Goal: Find specific page/section: Find specific page/section

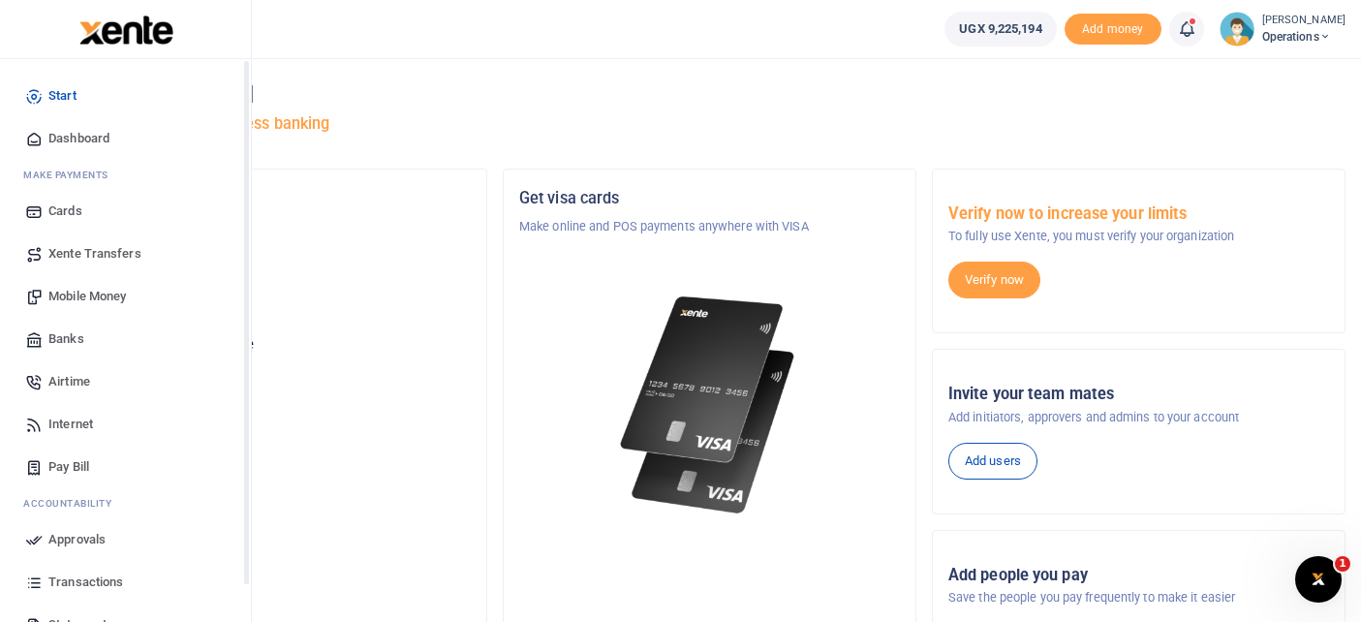
click at [65, 137] on span "Dashboard" at bounding box center [78, 138] width 61 height 19
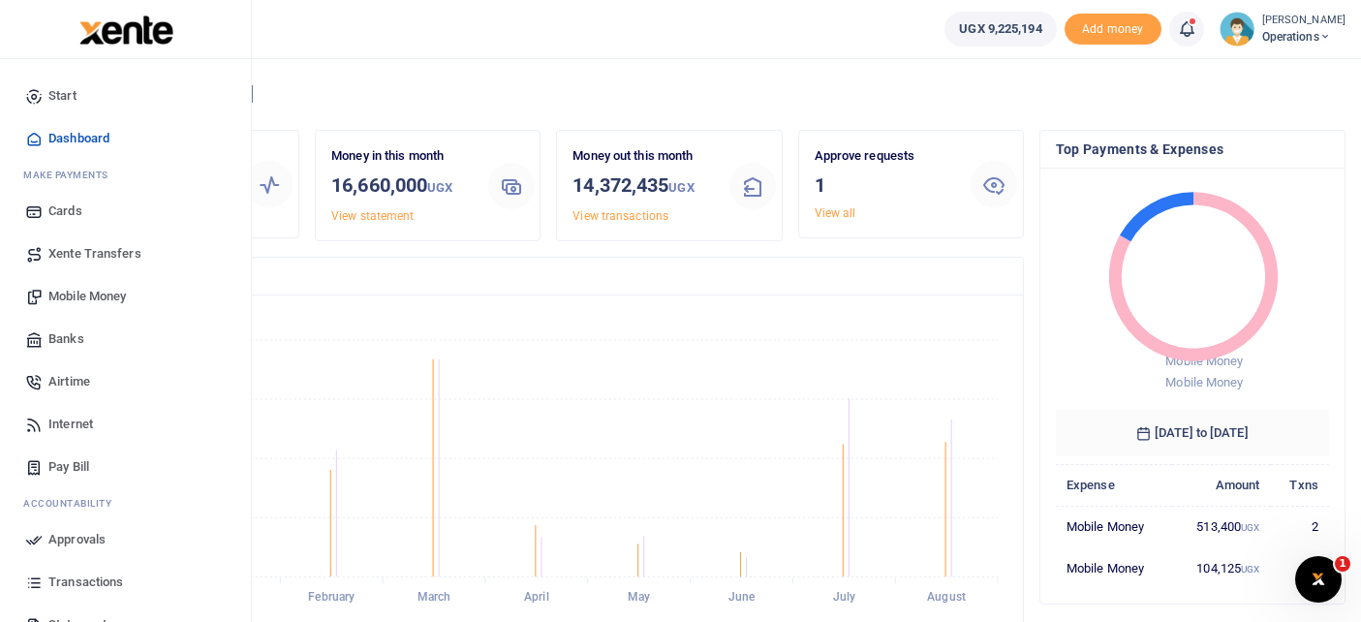
click at [104, 289] on span "Mobile Money" at bounding box center [86, 296] width 77 height 19
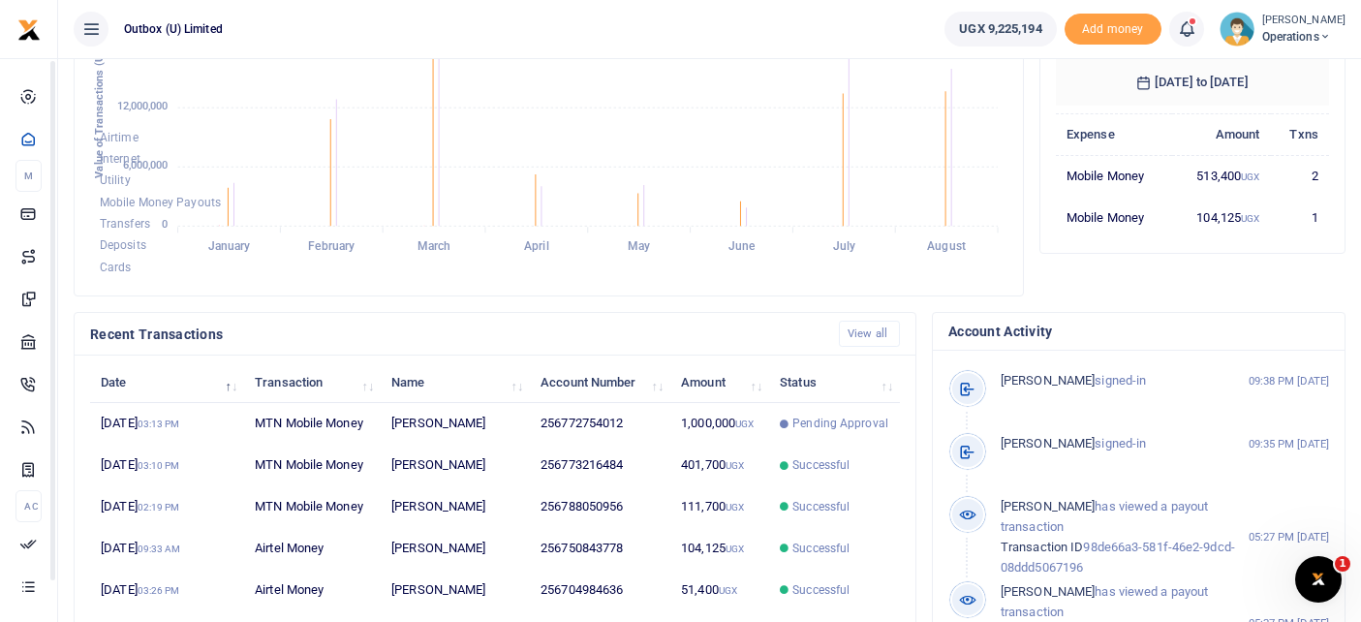
scroll to position [379, 0]
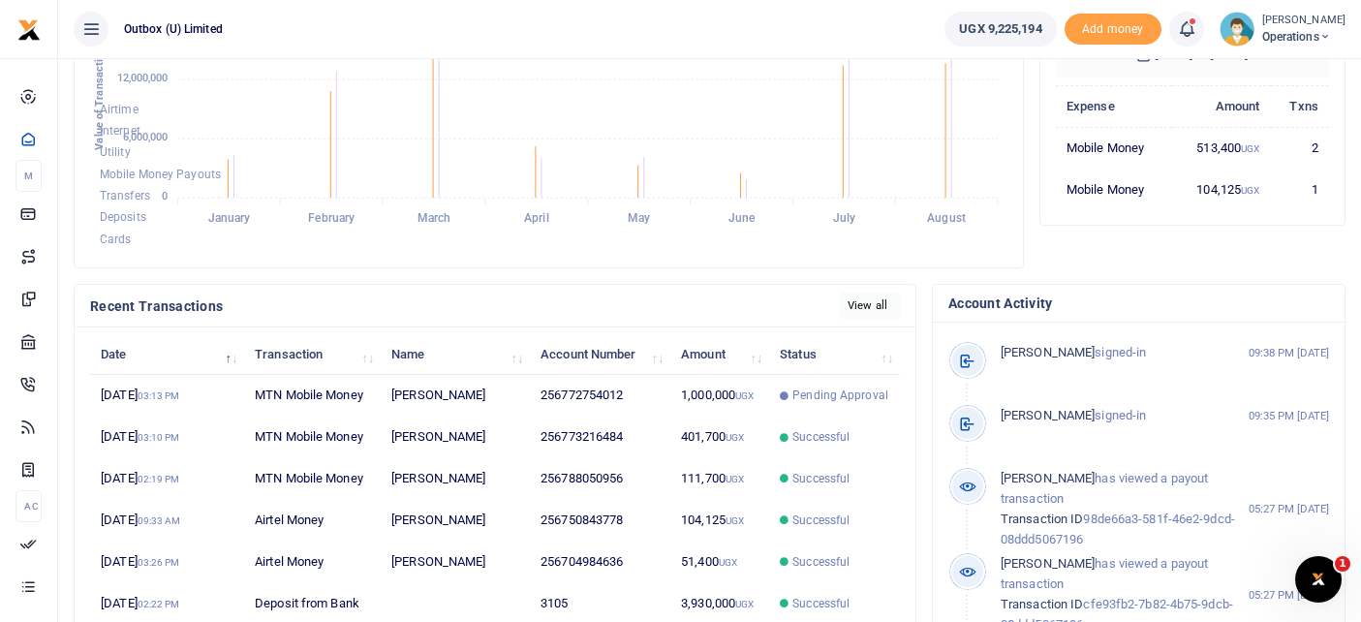
click at [862, 297] on link "View all" at bounding box center [869, 305] width 61 height 26
click at [868, 312] on link "View all" at bounding box center [869, 305] width 61 height 26
